Goal: Check status: Check status

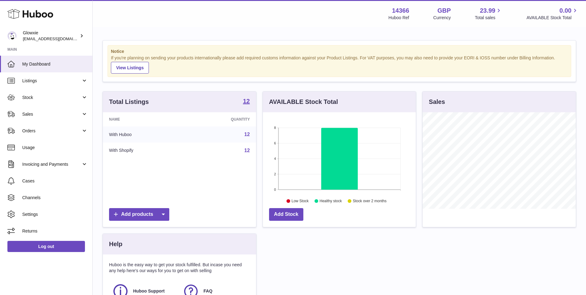
scroll to position [96, 153]
click at [56, 101] on link "Stock" at bounding box center [46, 97] width 92 height 17
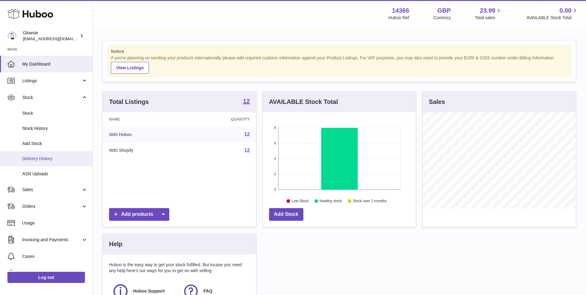
click at [56, 155] on link "Delivery History" at bounding box center [46, 158] width 92 height 15
